Goal: Communication & Community: Ask a question

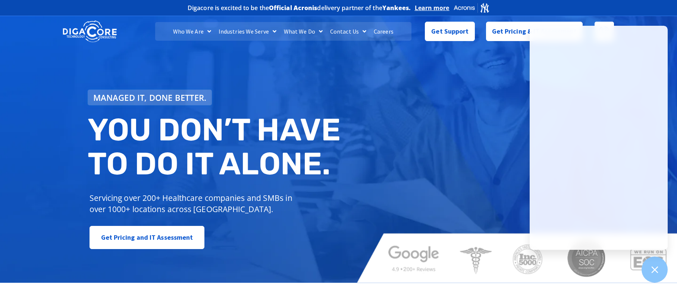
click at [443, 121] on div "Managed IT, done better. You don’t have to do IT alone. Servicing over 200+ Hea…" at bounding box center [338, 148] width 677 height 268
click at [476, 92] on div "Managed IT, done better. You don’t have to do IT alone. Servicing over 200+ Hea…" at bounding box center [338, 148] width 677 height 268
click at [380, 90] on div "Managed IT, done better. You don’t have to do IT alone. Servicing over 200+ Hea…" at bounding box center [338, 148] width 677 height 268
click at [391, 83] on div "Managed IT, done better. You don’t have to do IT alone. Servicing over 200+ Hea…" at bounding box center [338, 148] width 677 height 268
click at [456, 86] on div "Managed IT, done better. You don’t have to do IT alone. Servicing over 200+ Hea…" at bounding box center [338, 148] width 677 height 268
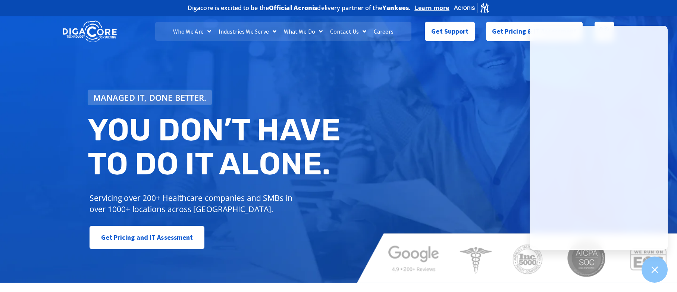
click at [493, 53] on div "Managed IT, done better. You don’t have to do IT alone. Servicing over 200+ Hea…" at bounding box center [338, 148] width 677 height 268
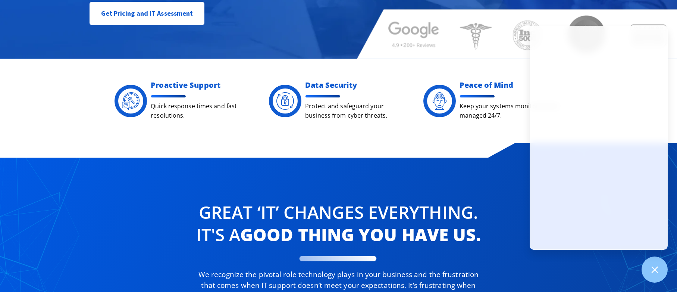
scroll to position [75, 0]
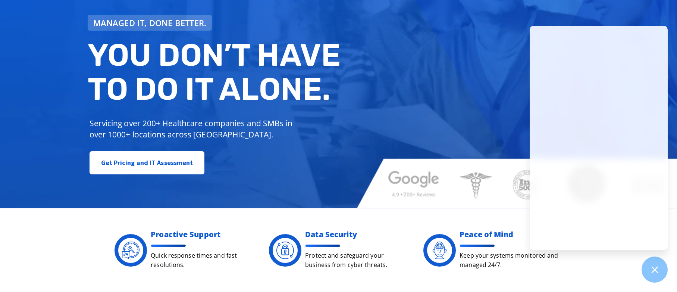
drag, startPoint x: 506, startPoint y: 73, endPoint x: 522, endPoint y: 73, distance: 16.0
click at [515, 73] on div "Managed IT, done better. You don’t have to do IT alone. Servicing over 200+ Hea…" at bounding box center [338, 74] width 677 height 268
click at [431, 48] on div "Managed IT, done better. You don’t have to do IT alone. Servicing over 200+ Hea…" at bounding box center [338, 74] width 677 height 268
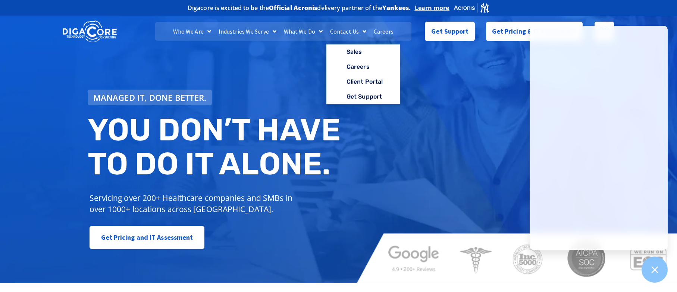
click at [355, 32] on link "Contact Us" at bounding box center [349, 31] width 44 height 19
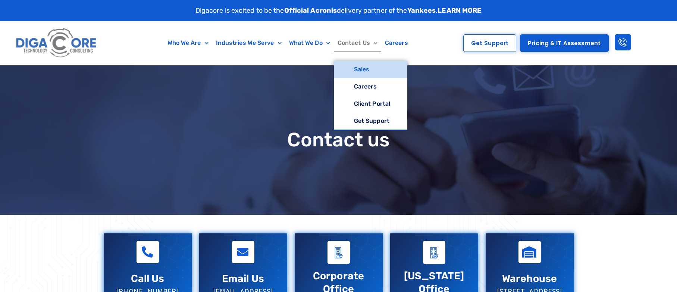
click at [363, 45] on link "Contact Us" at bounding box center [357, 42] width 47 height 17
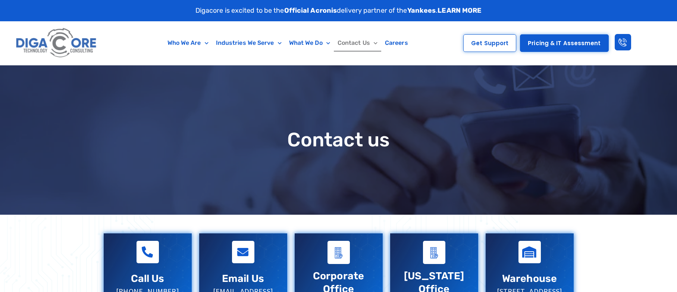
click at [364, 44] on link "Contact Us" at bounding box center [357, 42] width 47 height 17
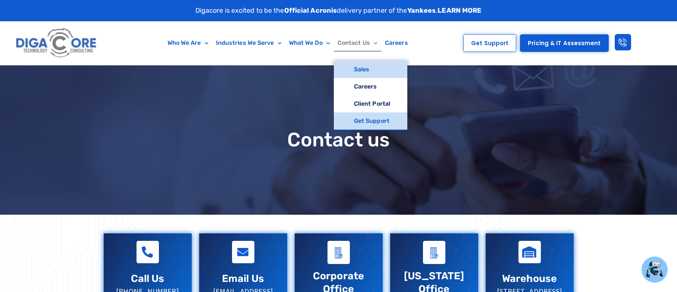
click at [355, 119] on link "Get Support" at bounding box center [371, 120] width 74 height 17
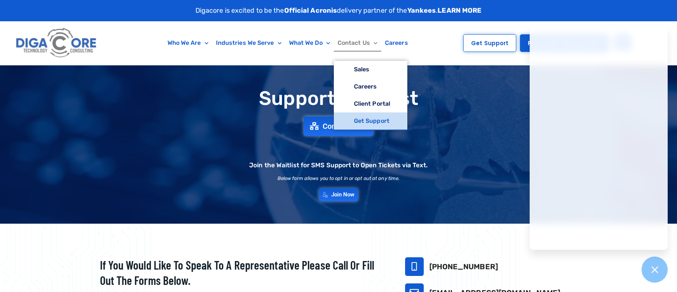
click at [370, 45] on span "Menu" at bounding box center [373, 43] width 7 height 12
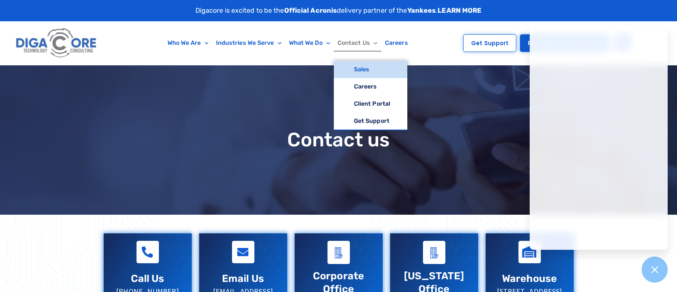
click at [373, 43] on span "Menu" at bounding box center [373, 43] width 7 height 12
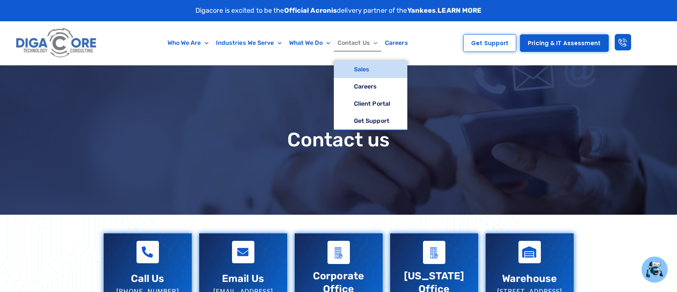
click at [375, 44] on span "Menu" at bounding box center [373, 43] width 7 height 12
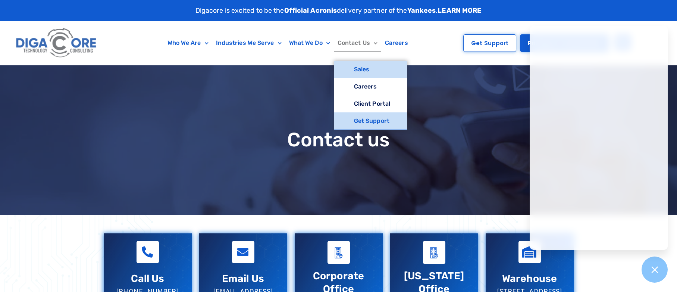
click at [378, 118] on link "Get Support" at bounding box center [371, 120] width 74 height 17
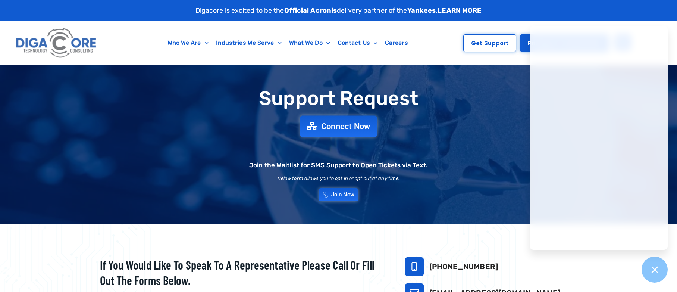
click at [361, 125] on span "Connect Now" at bounding box center [345, 126] width 49 height 8
